Goal: Use online tool/utility

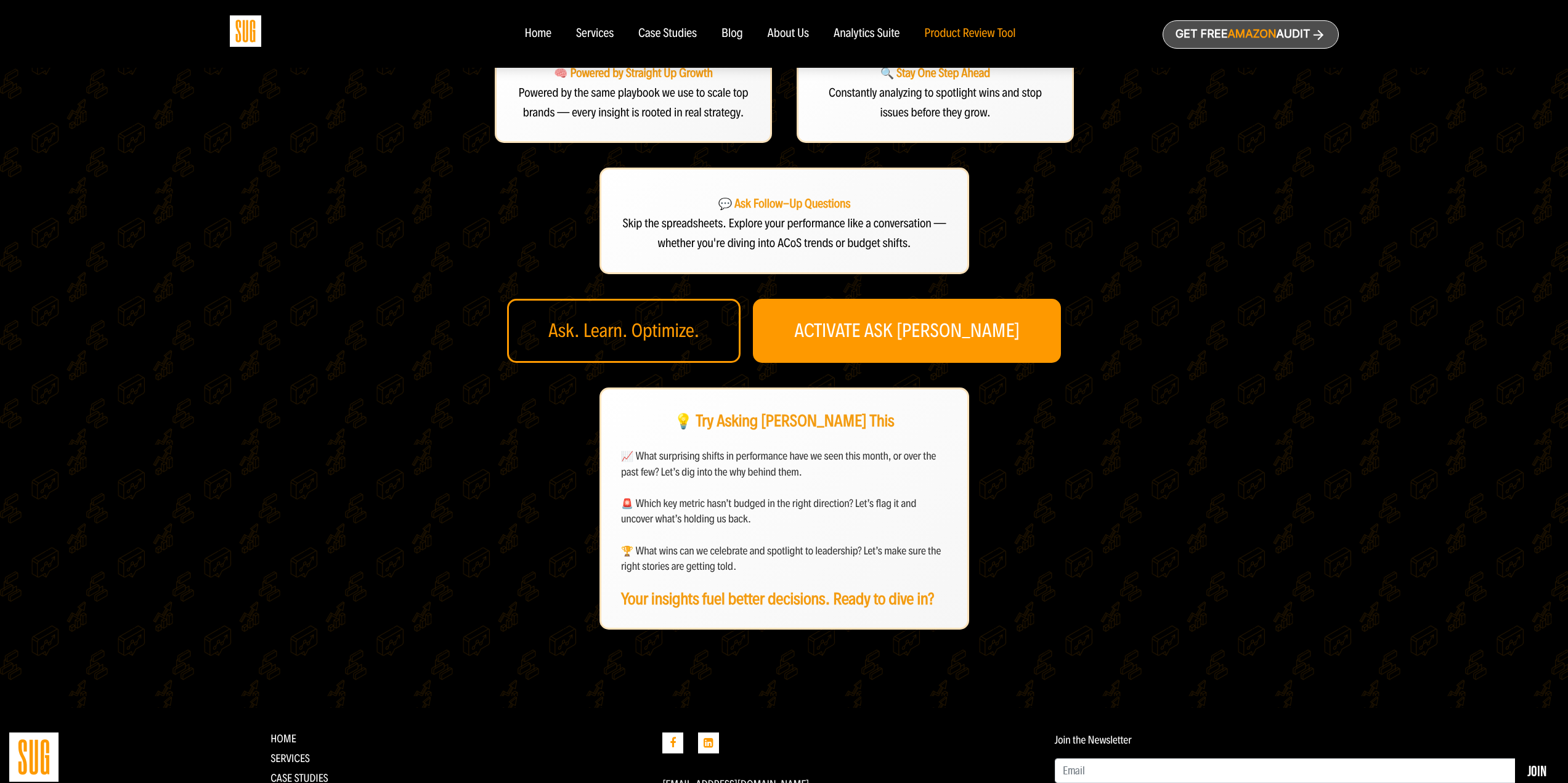
scroll to position [370, 0]
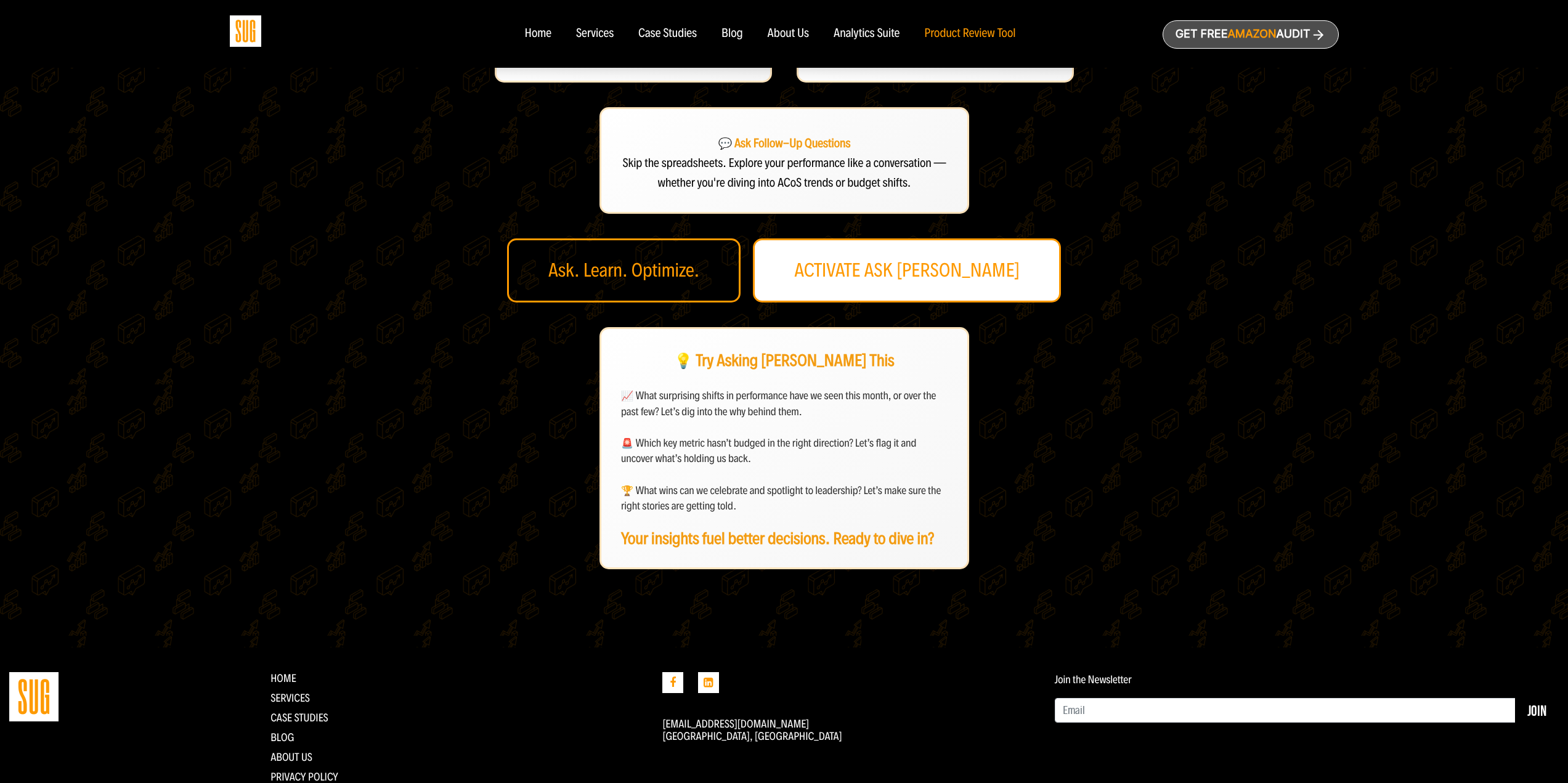
click at [894, 291] on link "ACTIVATE ASK [PERSON_NAME]" at bounding box center [907, 270] width 308 height 64
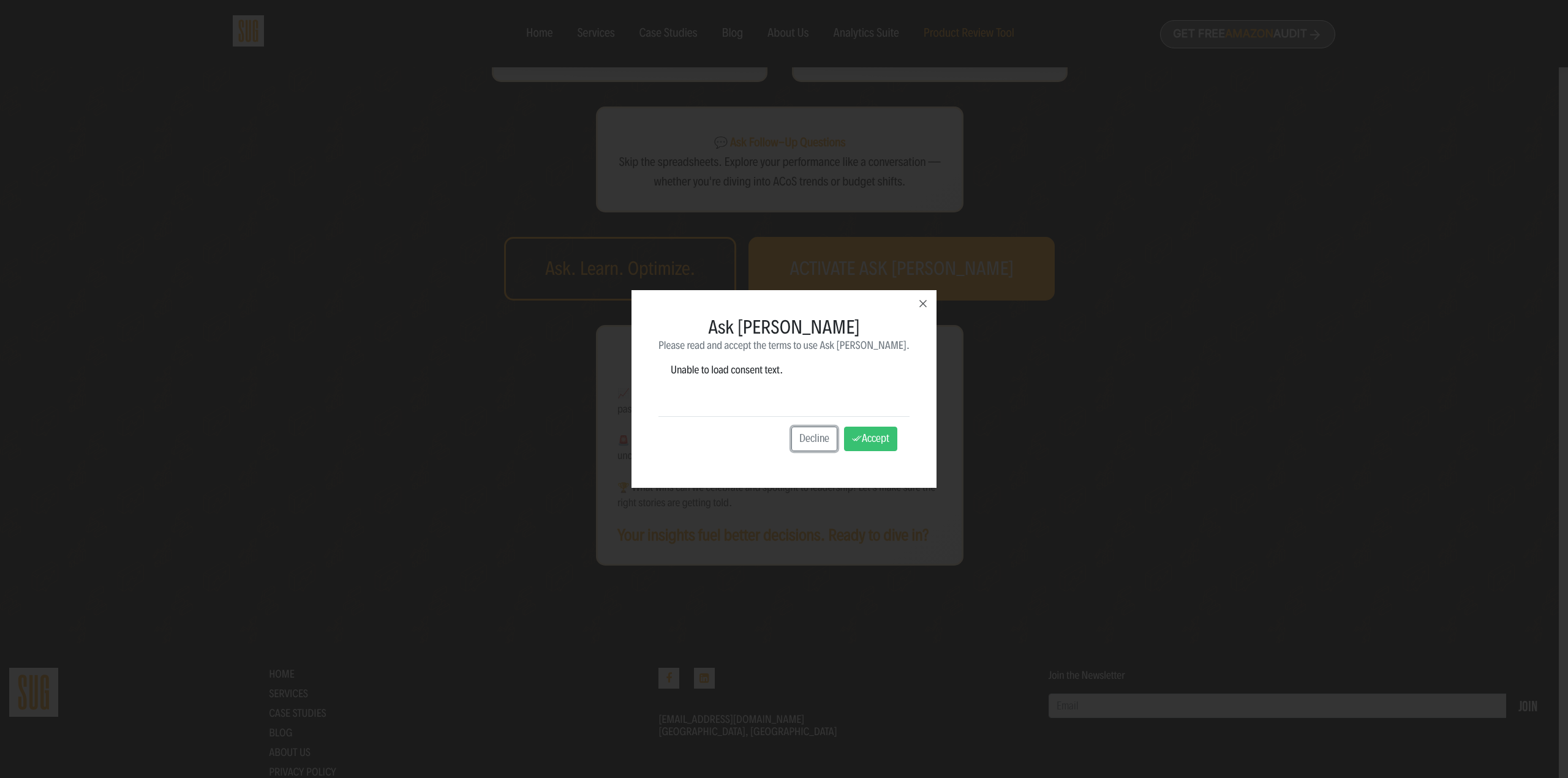
click at [768, 372] on div "Unable to load consent text." at bounding box center [784, 384] width 251 height 63
click at [919, 301] on icon "button" at bounding box center [922, 303] width 7 height 7
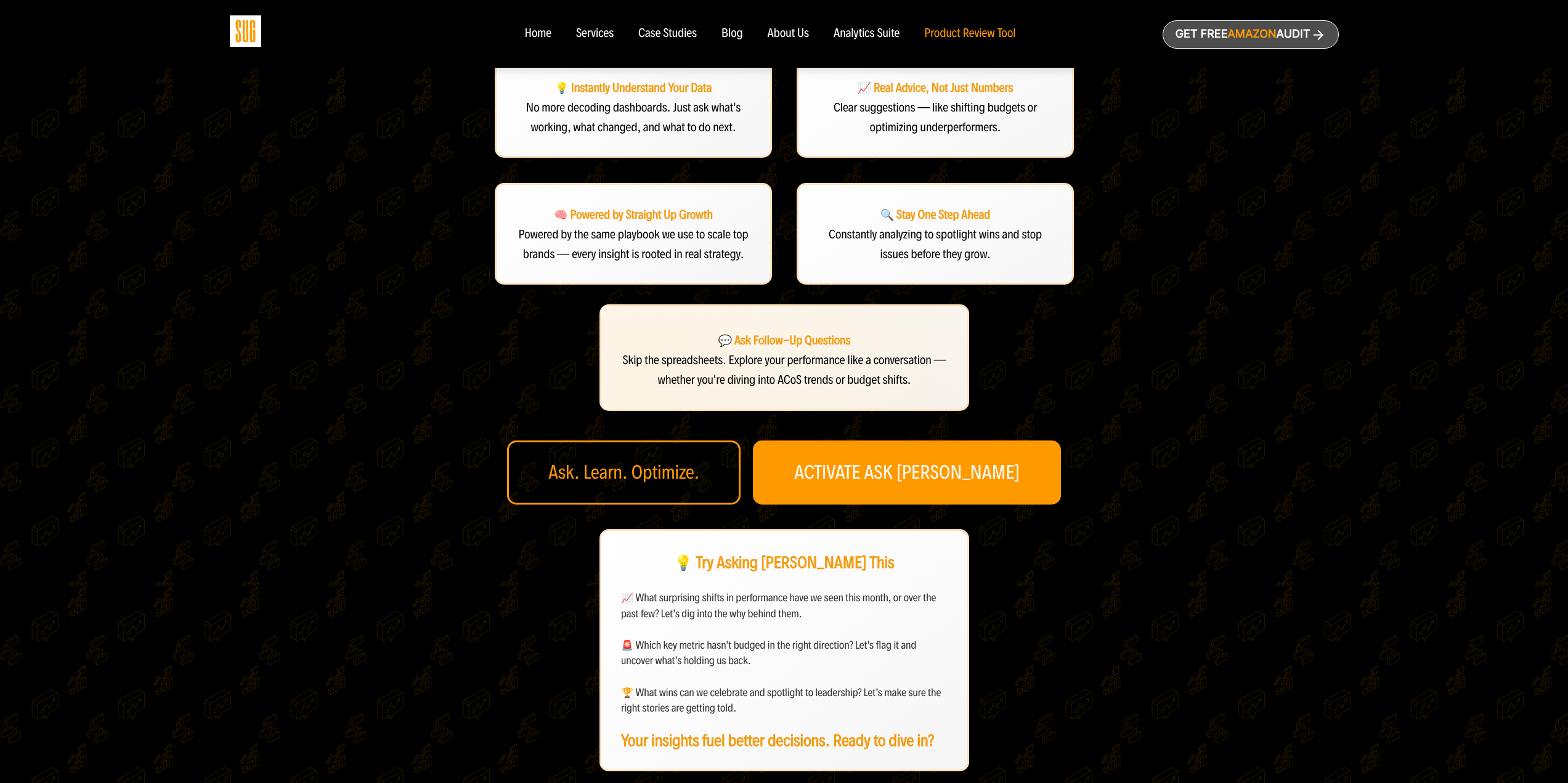
scroll to position [0, 0]
